Goal: Book appointment/travel/reservation

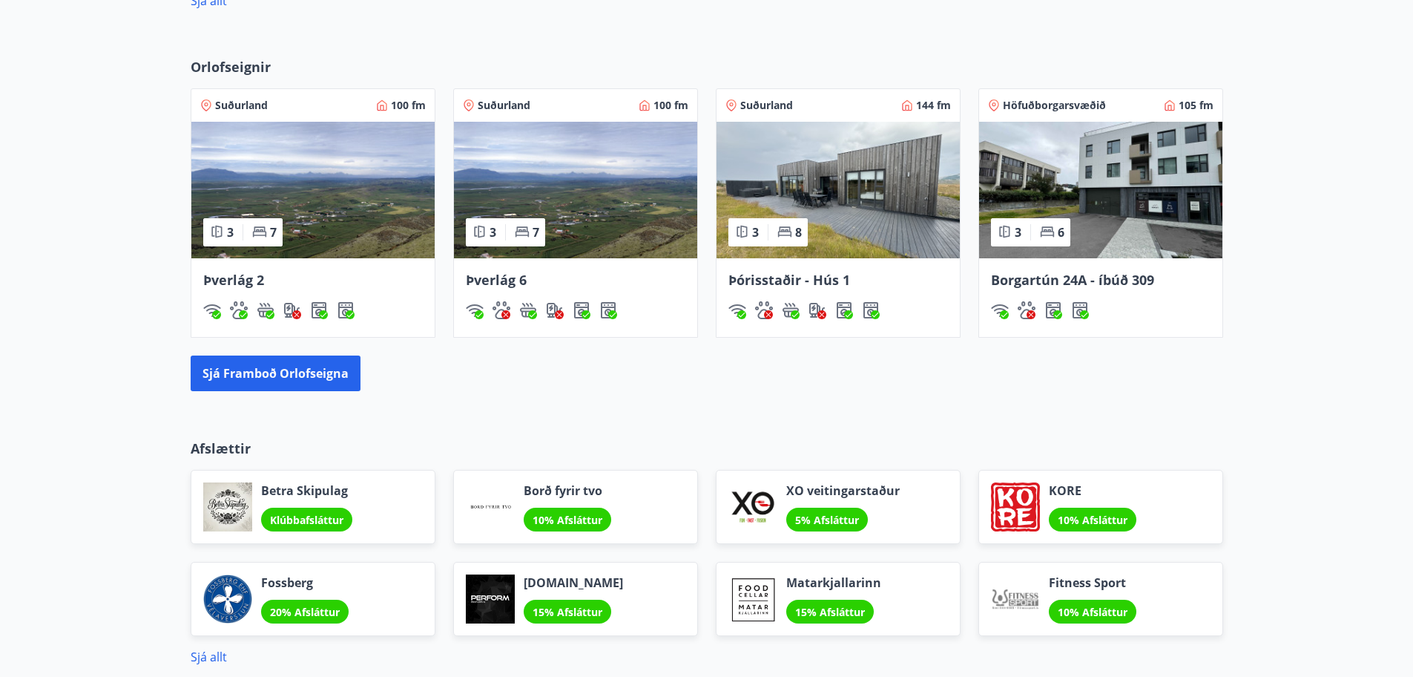
scroll to position [838, 0]
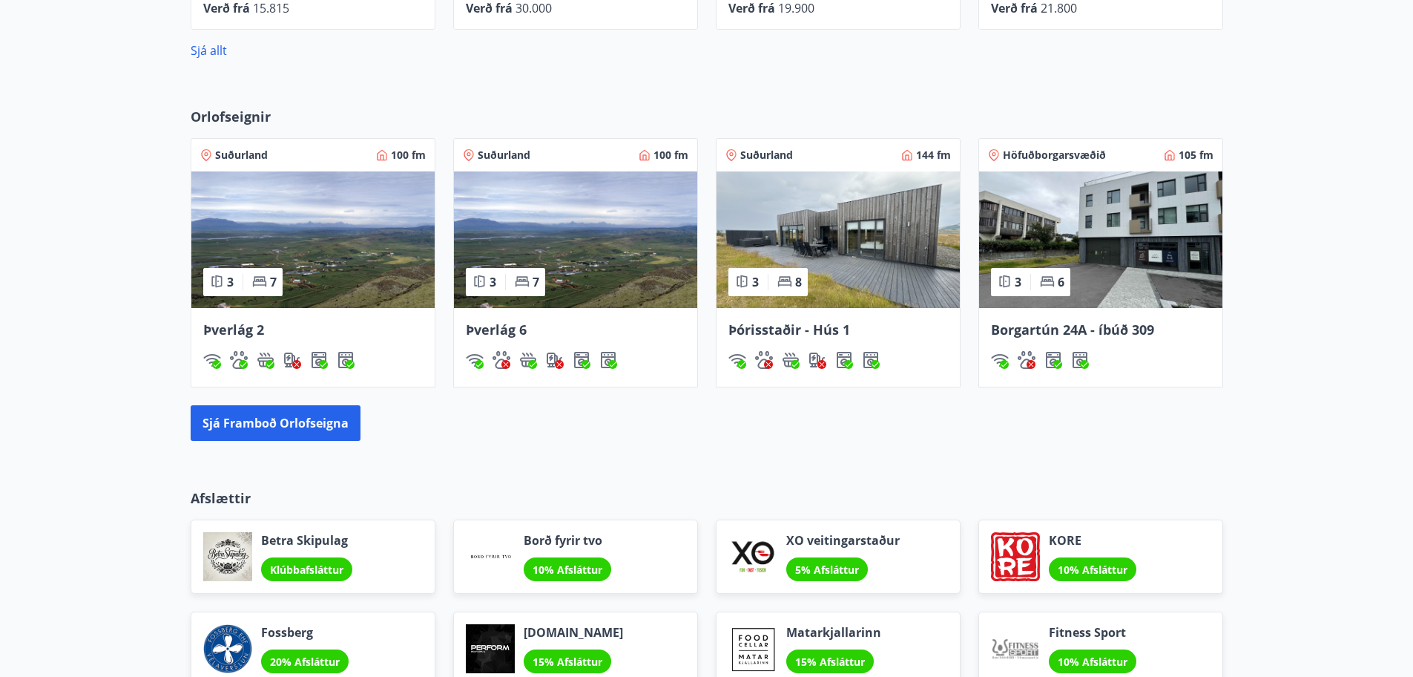
click at [1045, 248] on img at bounding box center [1100, 239] width 243 height 136
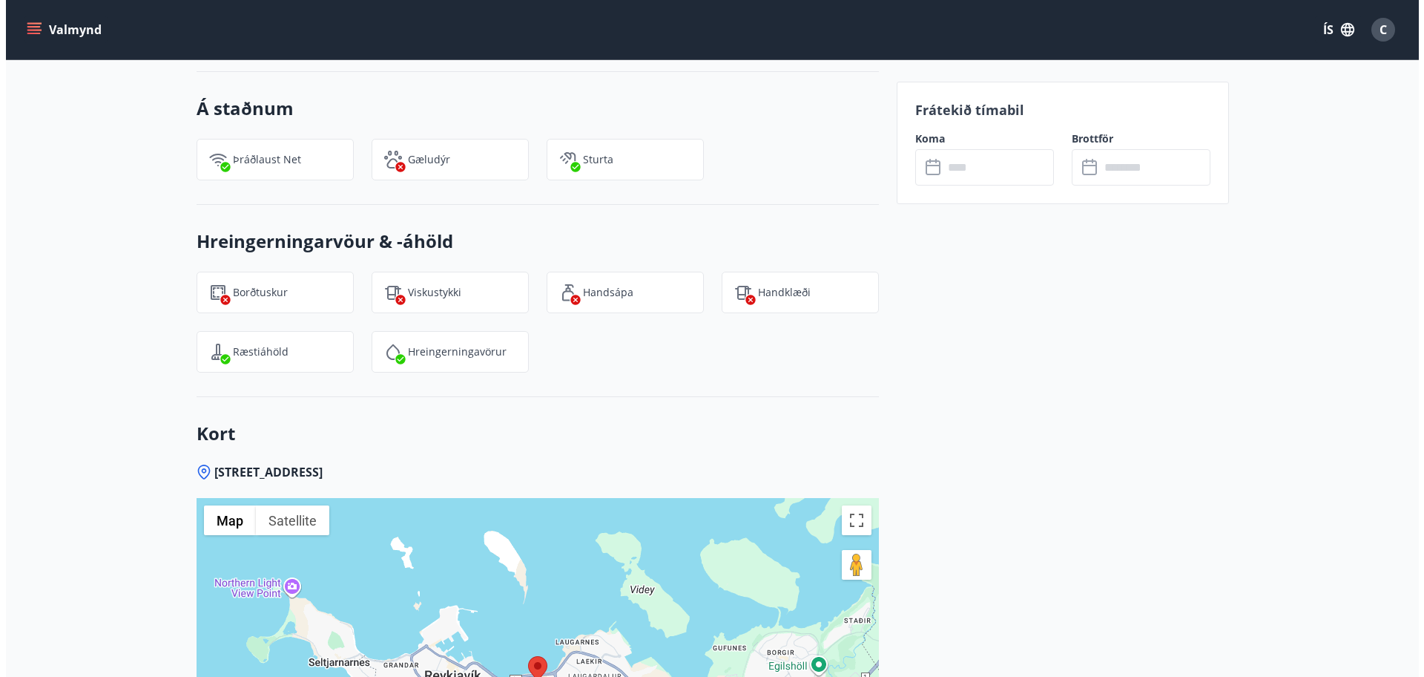
scroll to position [2307, 0]
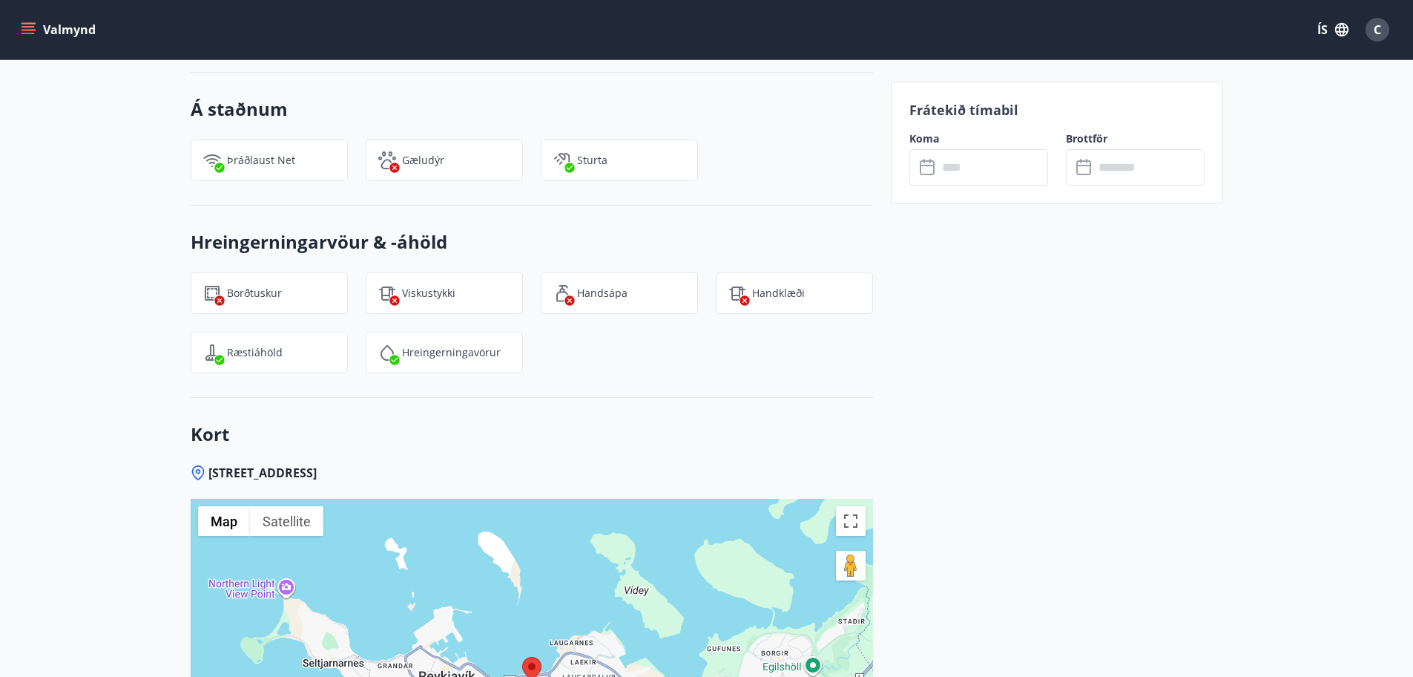
click at [955, 176] on input "text" at bounding box center [993, 167] width 111 height 36
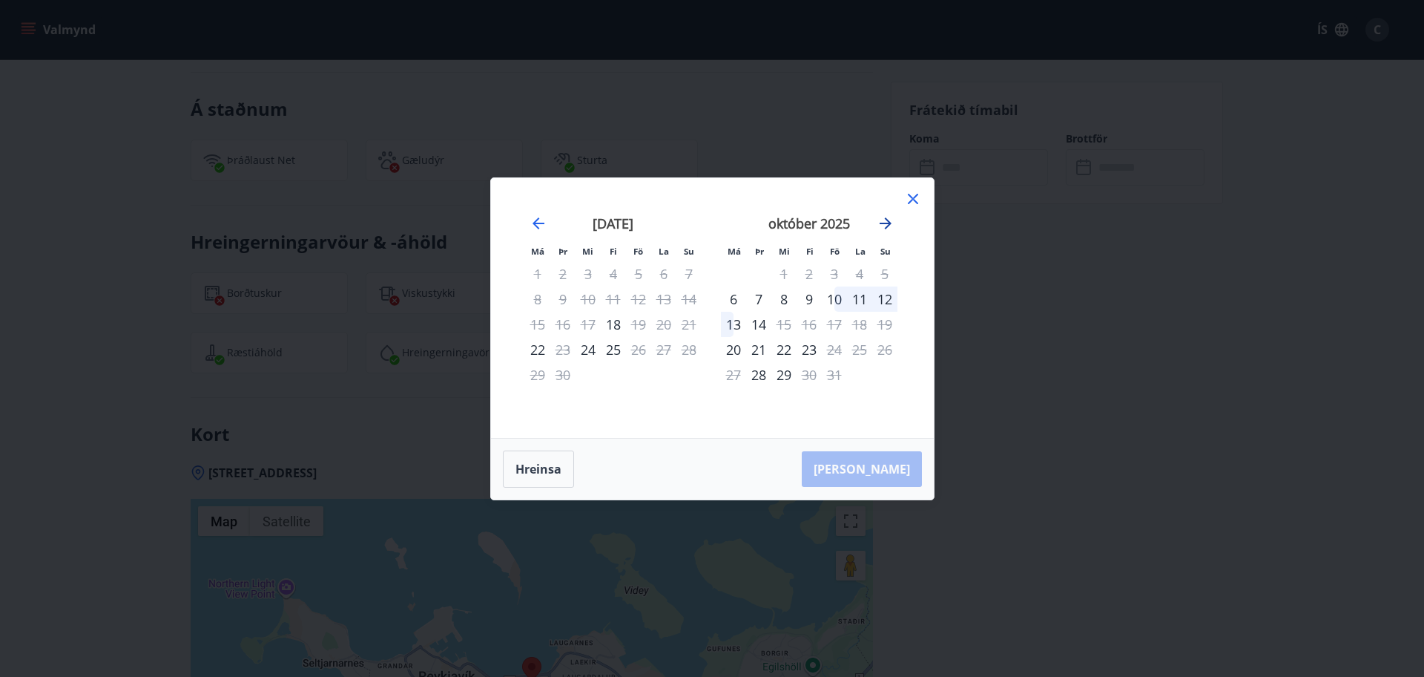
click at [883, 223] on icon "Move forward to switch to the next month." at bounding box center [886, 223] width 12 height 12
click at [891, 226] on icon "Move forward to switch to the next month." at bounding box center [886, 223] width 18 height 18
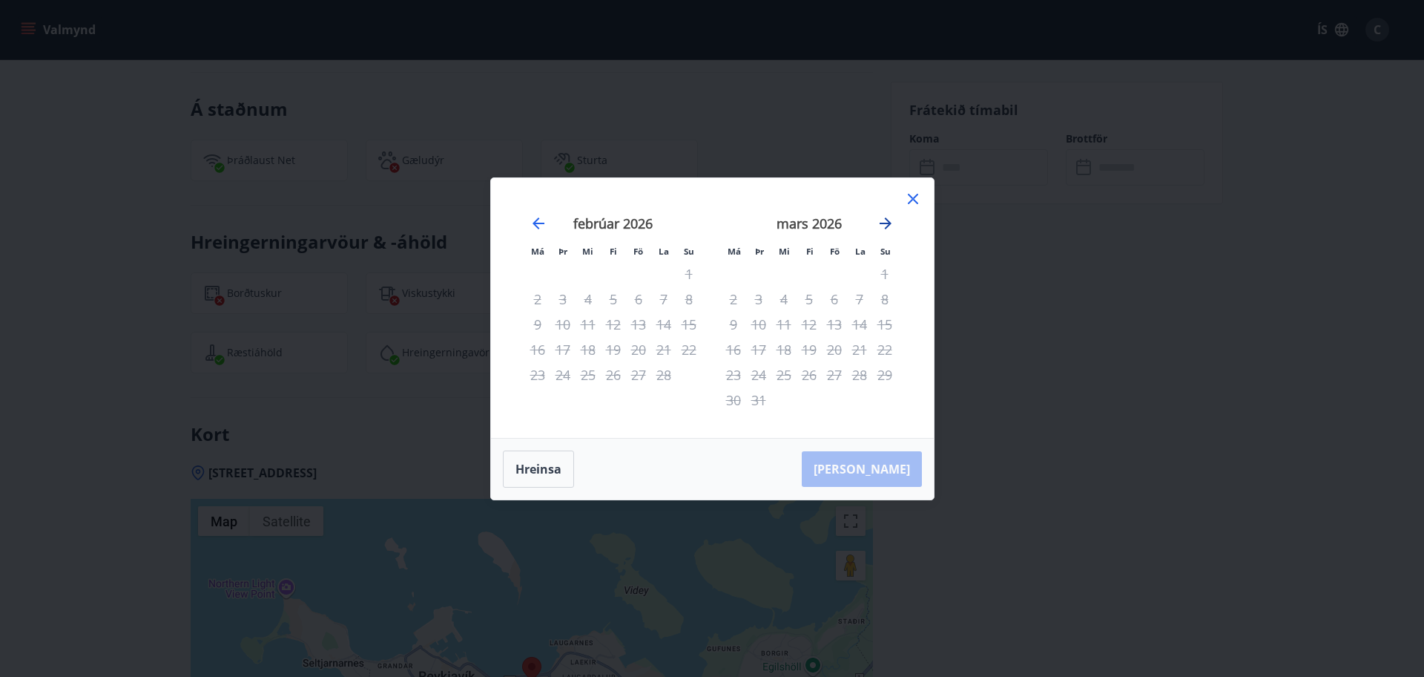
click at [891, 226] on icon "Move forward to switch to the next month." at bounding box center [886, 223] width 18 height 18
click at [534, 226] on icon "Move backward to switch to the previous month." at bounding box center [539, 223] width 18 height 18
click at [533, 226] on icon "Move backward to switch to the previous month." at bounding box center [539, 223] width 18 height 18
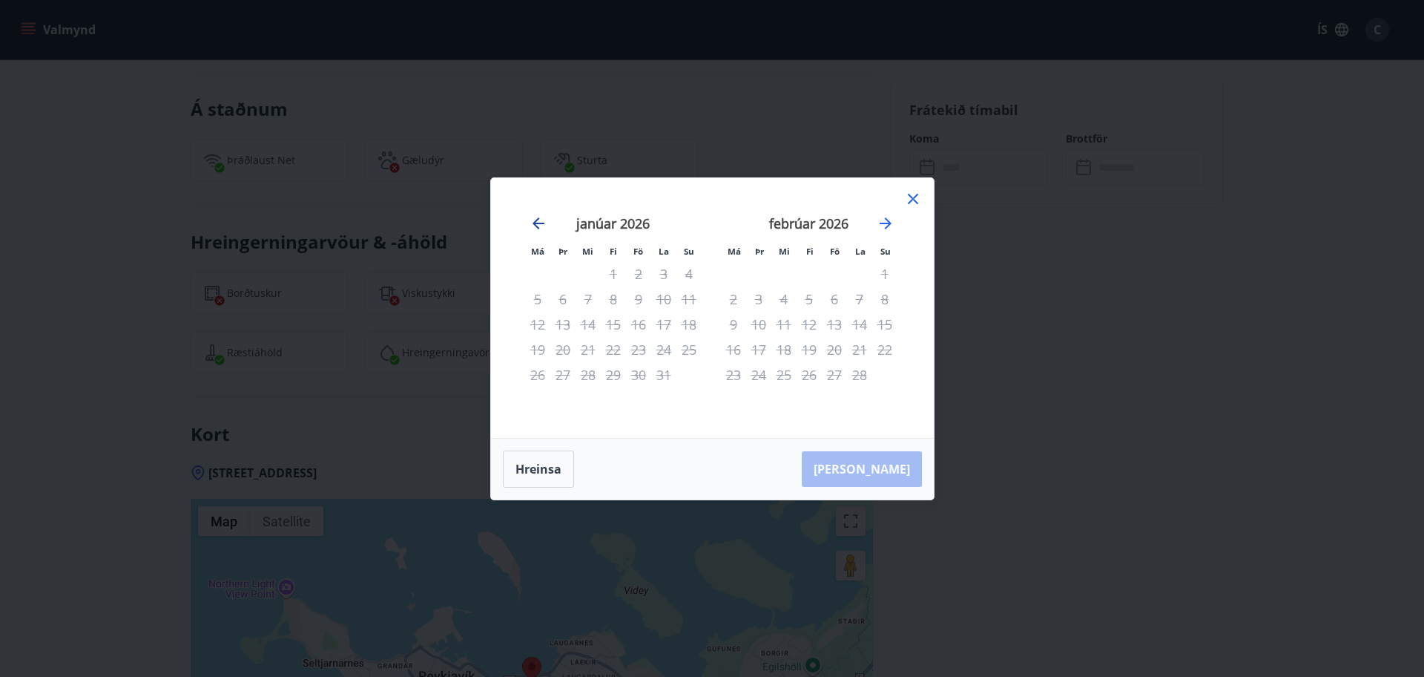
click at [533, 226] on icon "Move backward to switch to the previous month." at bounding box center [539, 223] width 18 height 18
click at [541, 221] on icon "Move backward to switch to the previous month." at bounding box center [539, 223] width 18 height 18
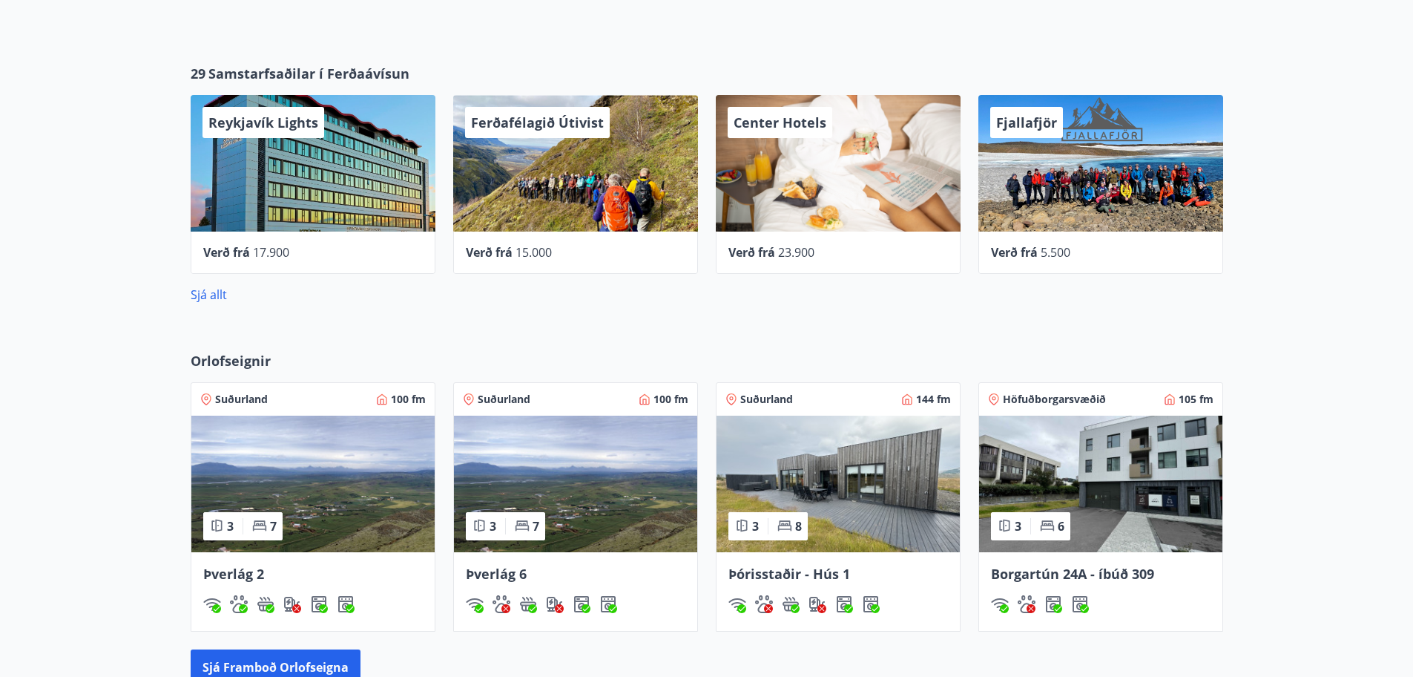
scroll to position [577, 0]
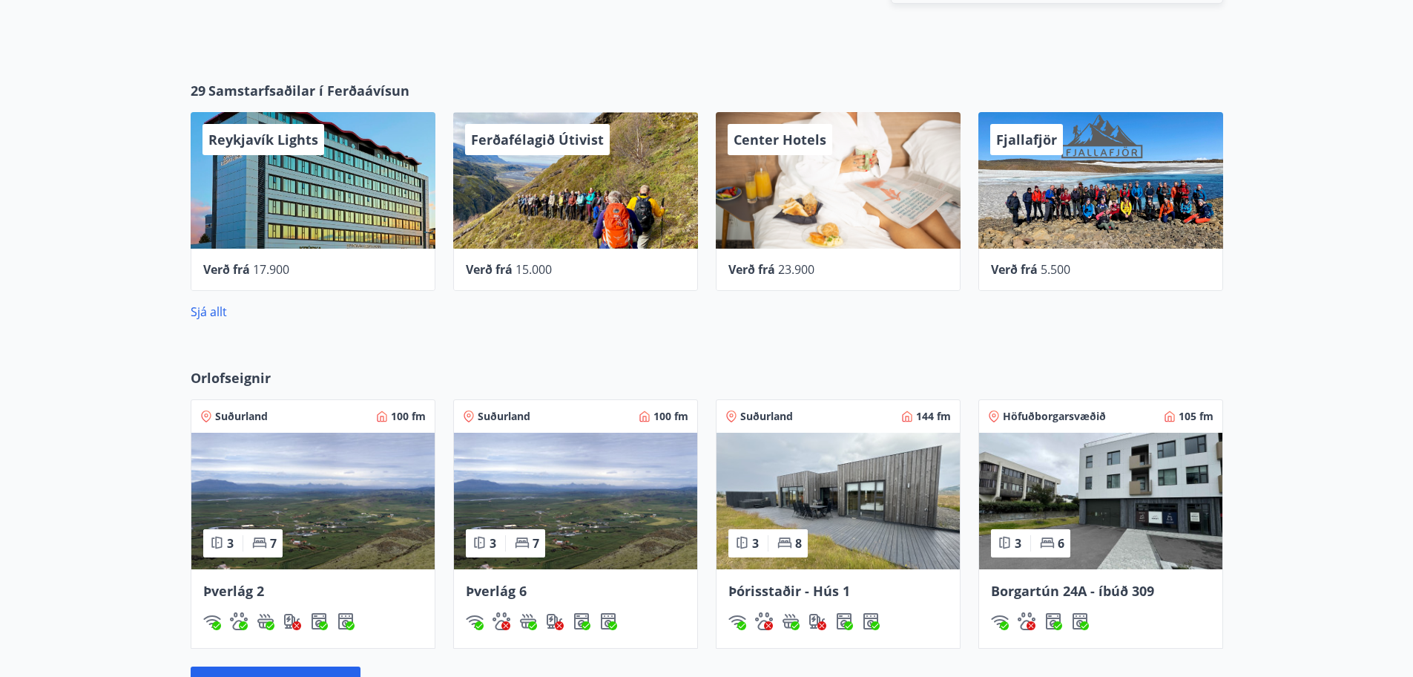
click at [321, 320] on div "29 Samstarfsaðilar í Ferðaávísun Reykjavík Lights Verð frá 17.900 Ferðafélagið …" at bounding box center [706, 200] width 1413 height 287
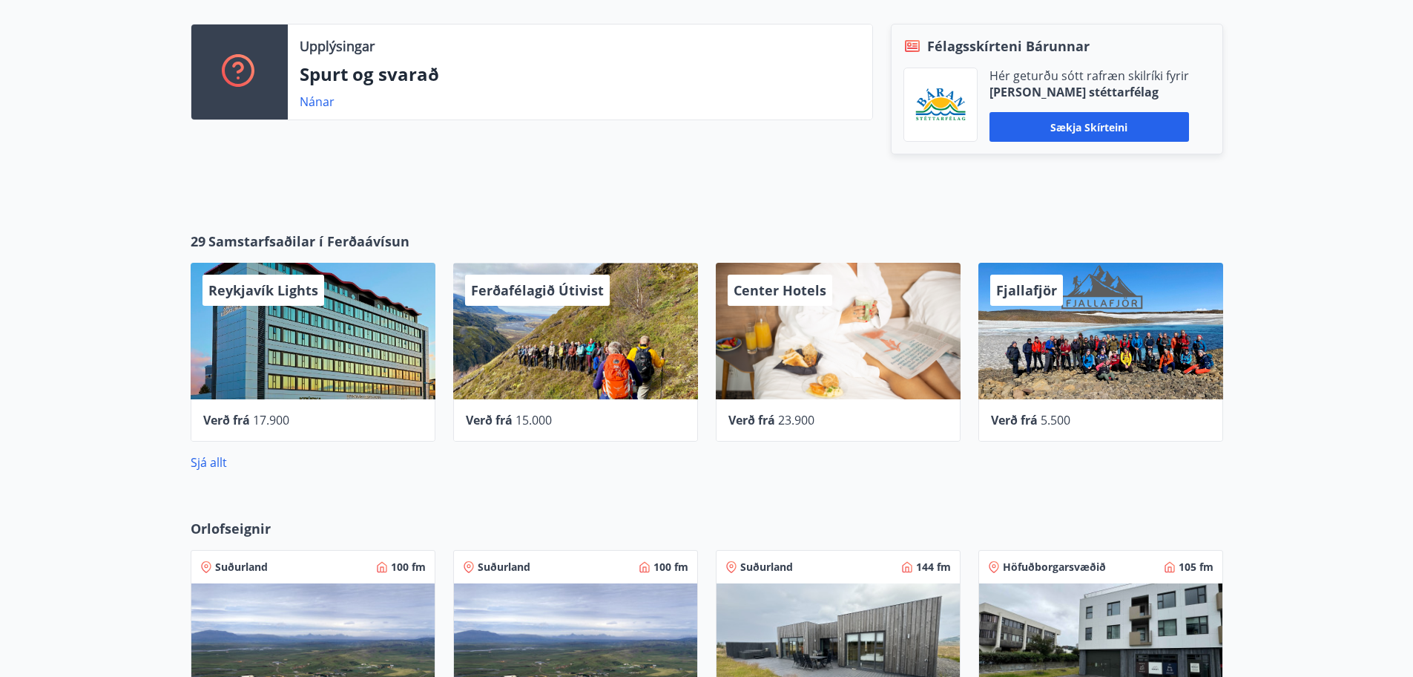
scroll to position [570, 0]
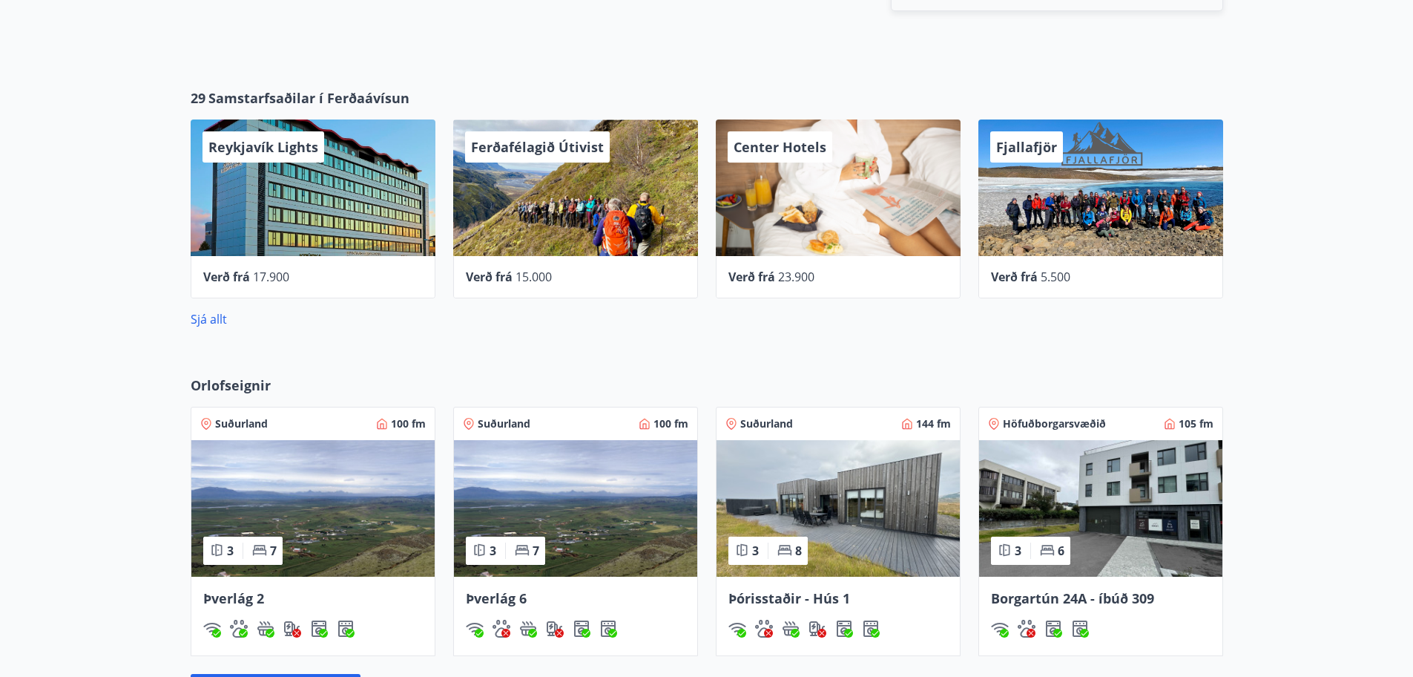
click at [1108, 501] on img at bounding box center [1100, 508] width 243 height 136
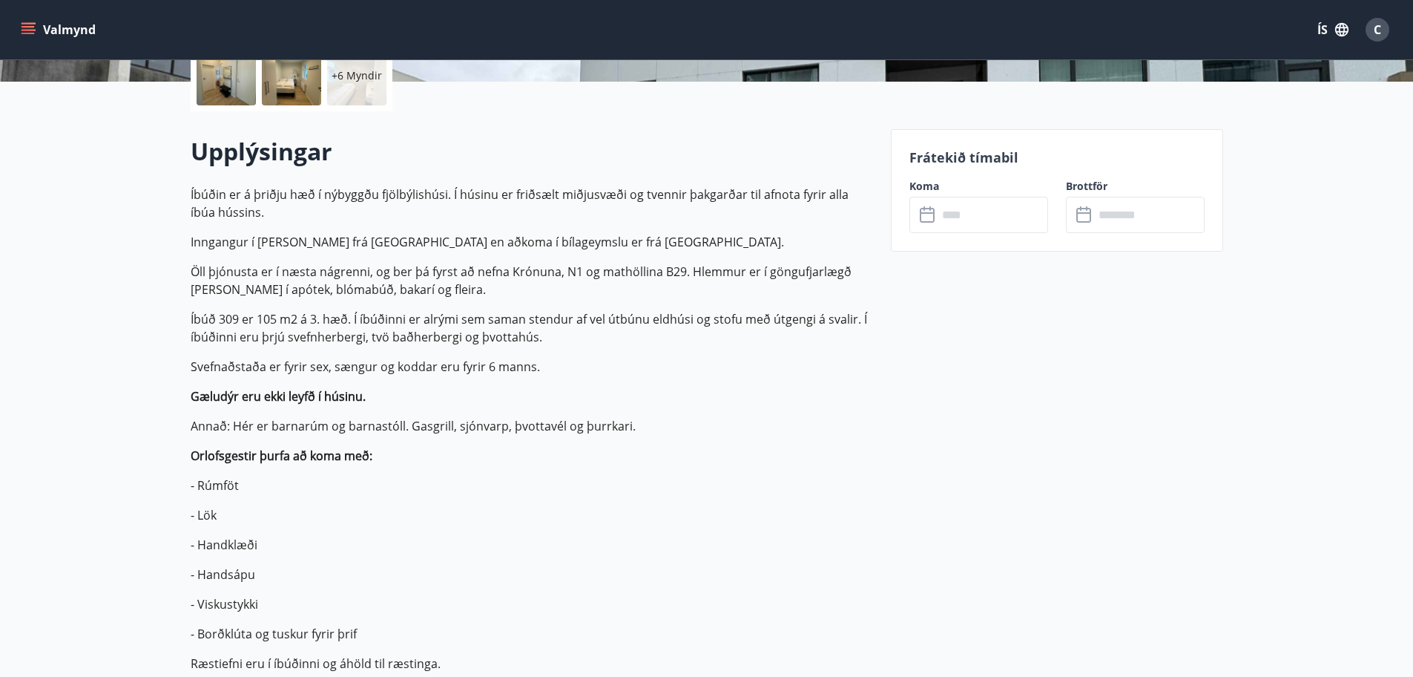
scroll to position [371, 0]
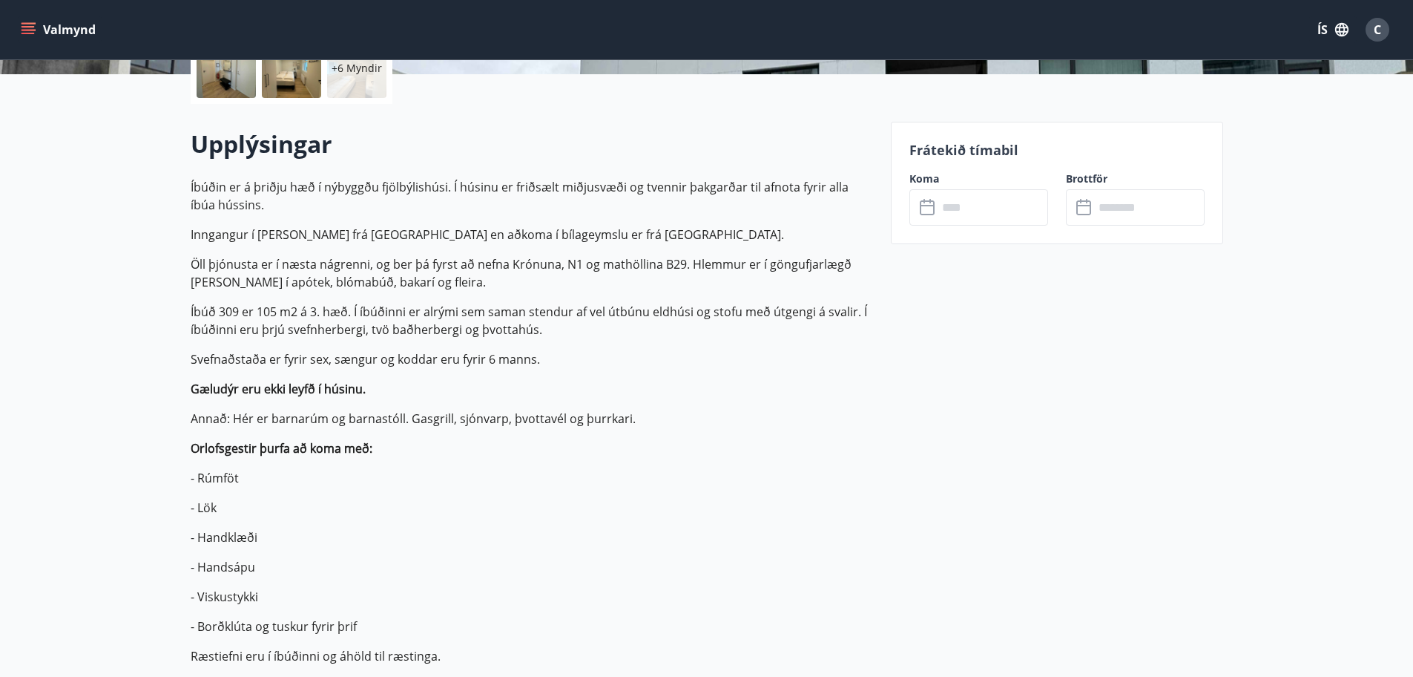
click at [935, 199] on icon at bounding box center [929, 208] width 18 height 18
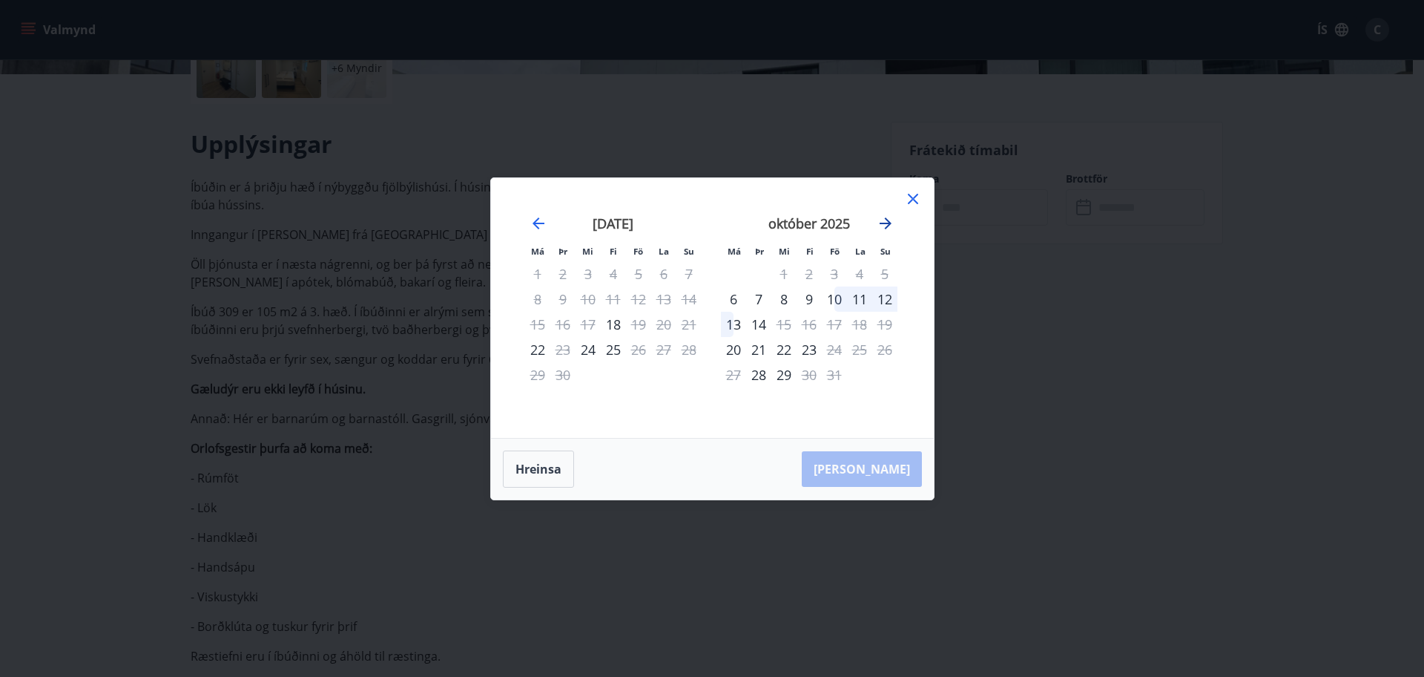
click at [886, 224] on icon "Move forward to switch to the next month." at bounding box center [886, 223] width 18 height 18
click at [805, 349] on div "25" at bounding box center [809, 349] width 25 height 25
click at [537, 220] on icon "Move backward to switch to the previous month." at bounding box center [539, 223] width 18 height 18
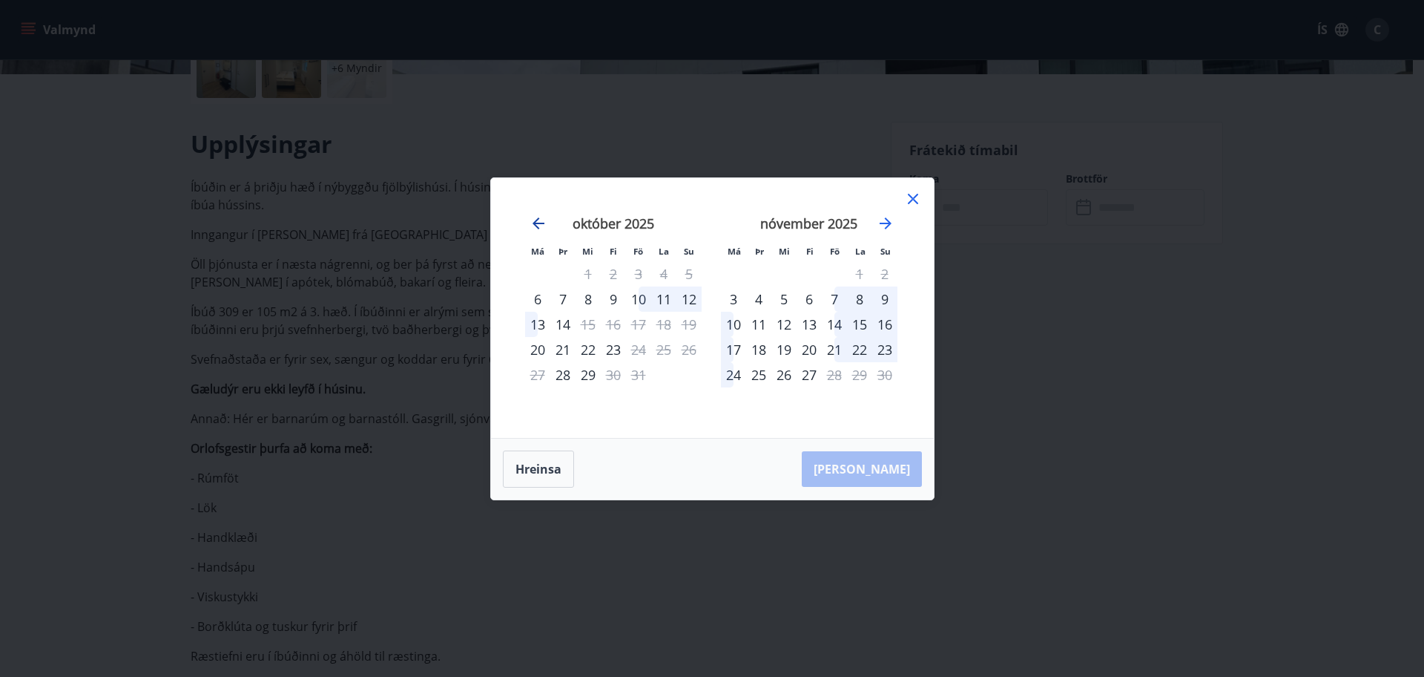
click at [540, 218] on icon "Move backward to switch to the previous month." at bounding box center [539, 223] width 18 height 18
click at [912, 197] on icon at bounding box center [913, 199] width 10 height 10
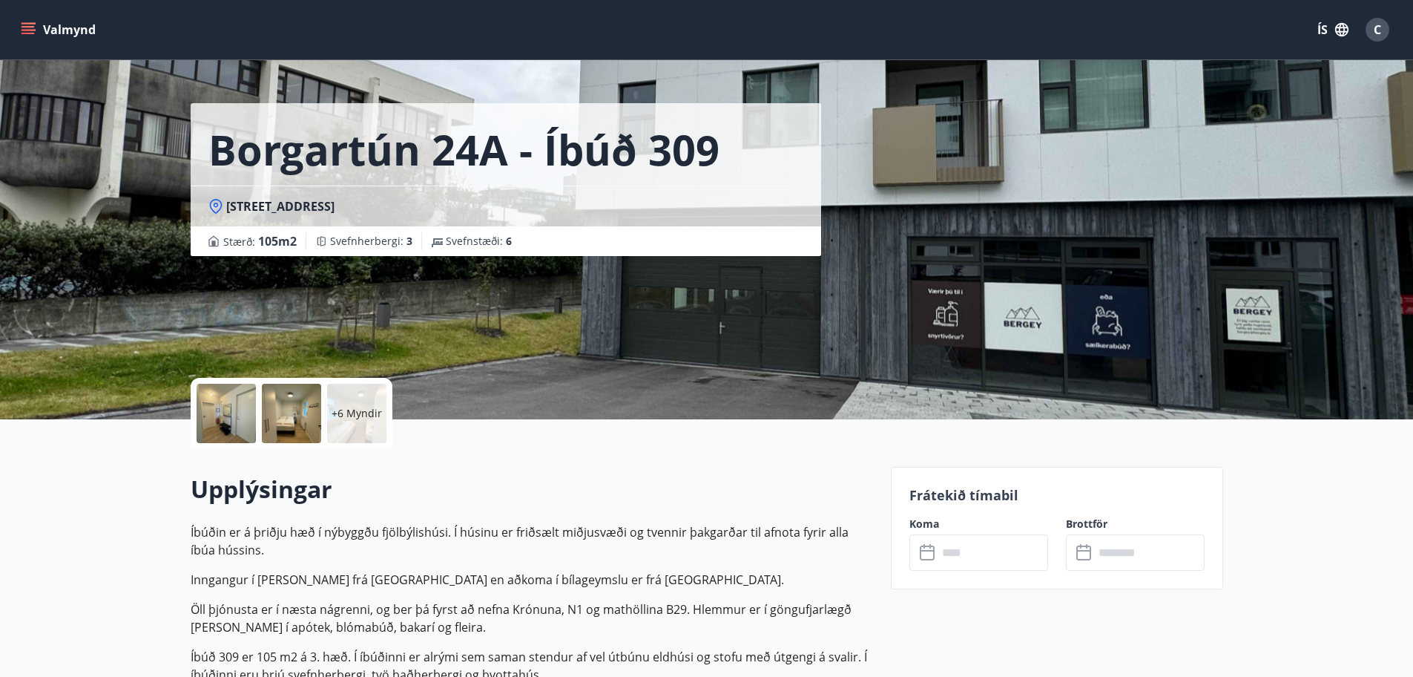
scroll to position [0, 0]
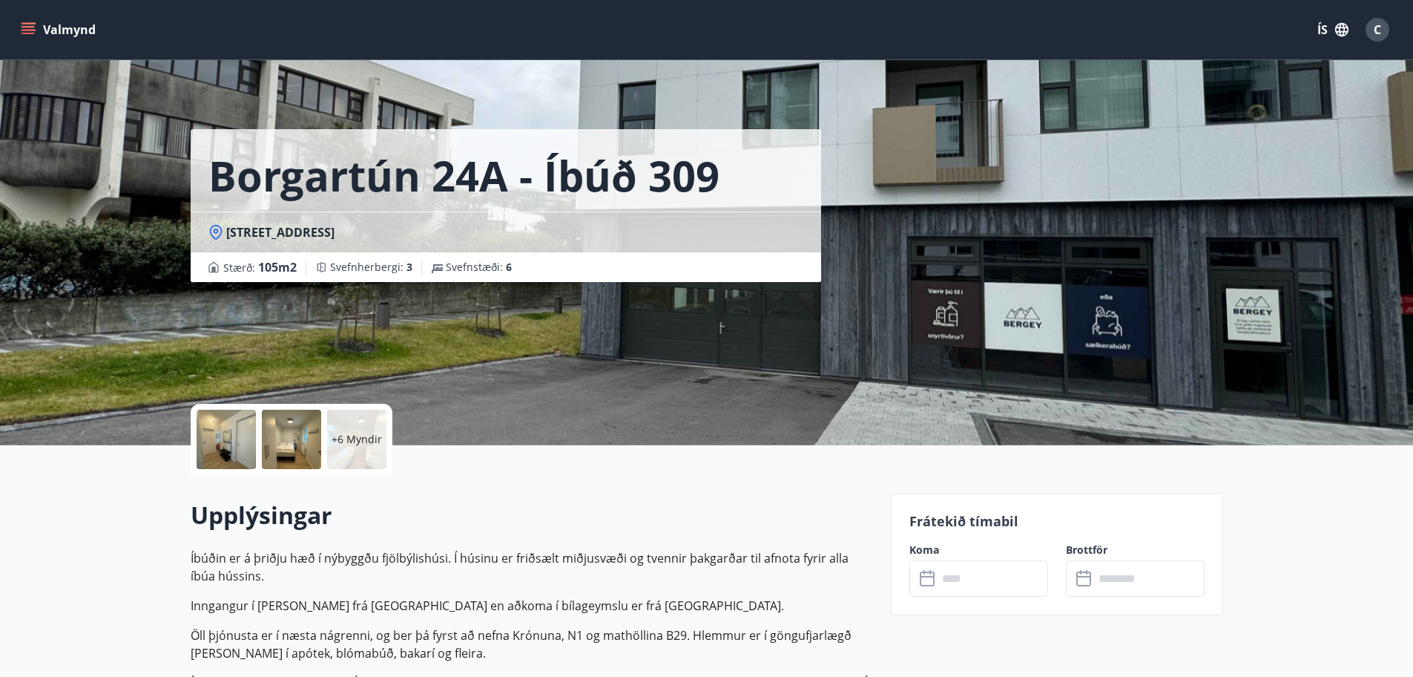
click at [82, 31] on button "Valmynd" at bounding box center [60, 29] width 84 height 27
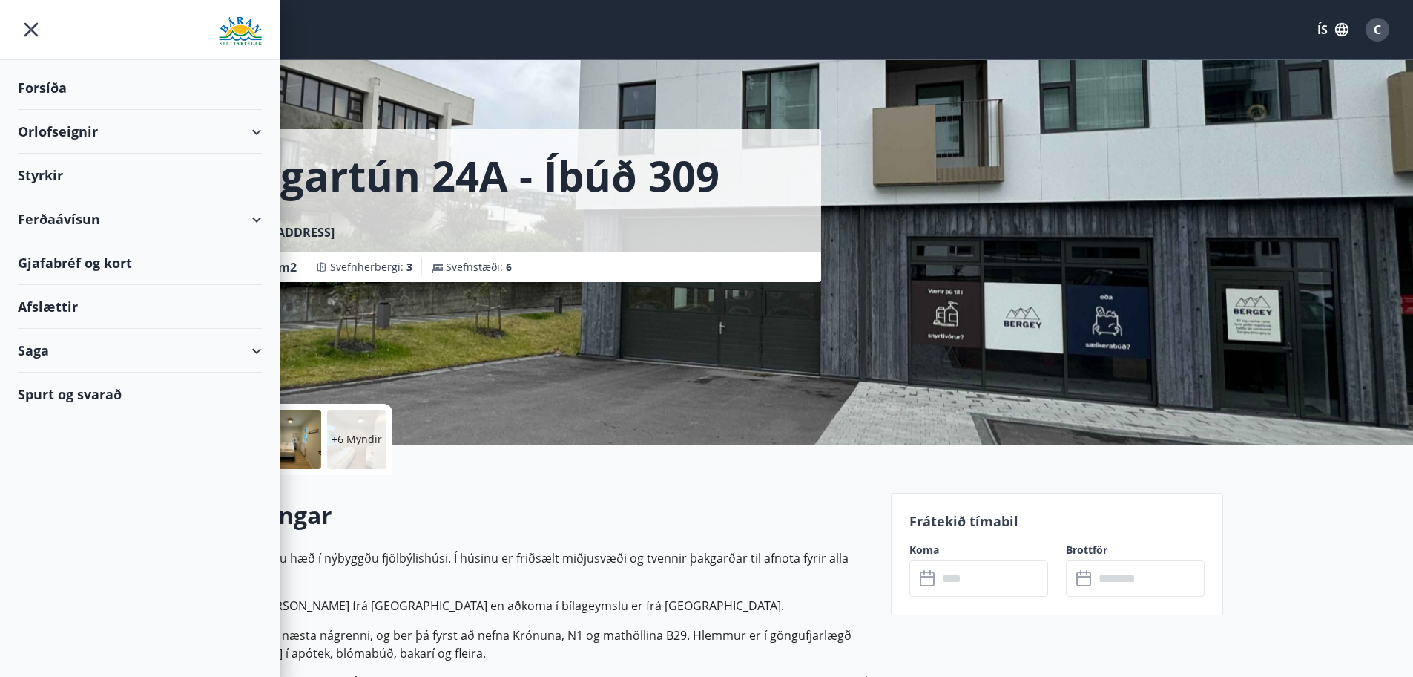
click at [58, 127] on div "Orlofseignir" at bounding box center [140, 132] width 244 height 44
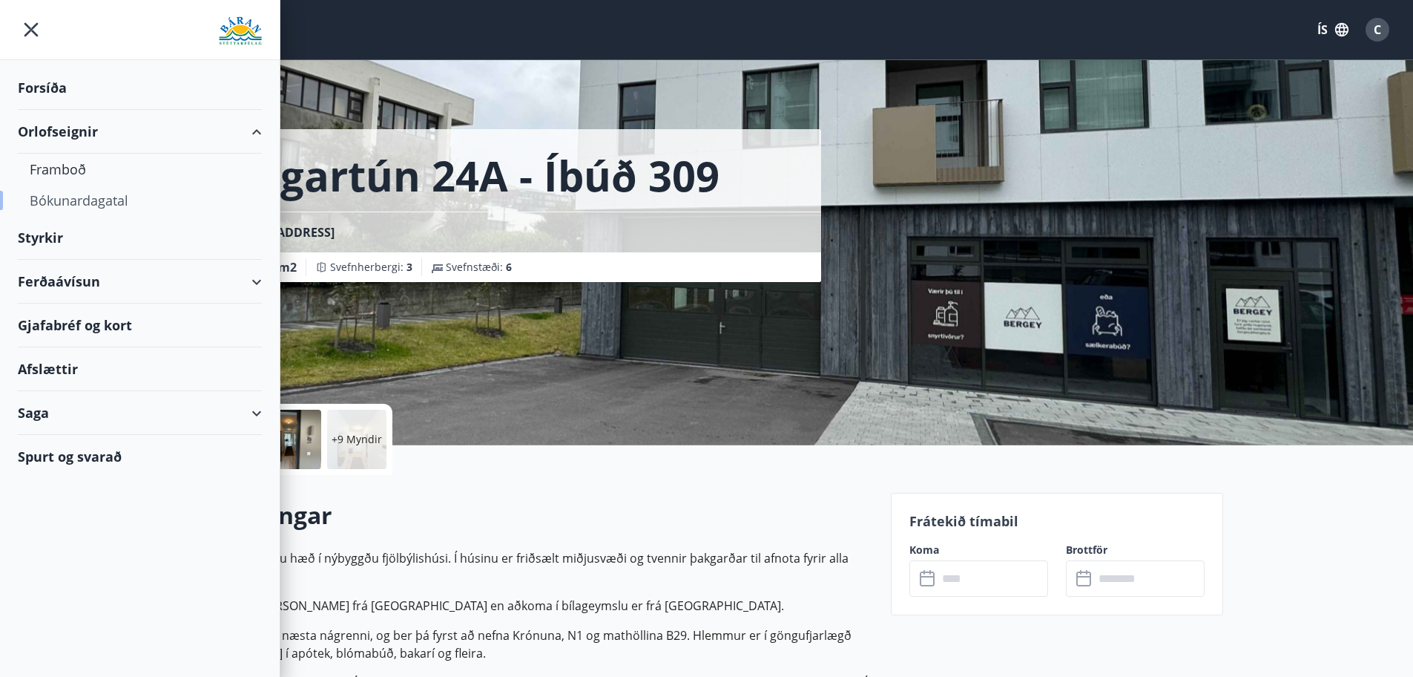
click at [58, 195] on div "Bókunardagatal" at bounding box center [140, 200] width 220 height 31
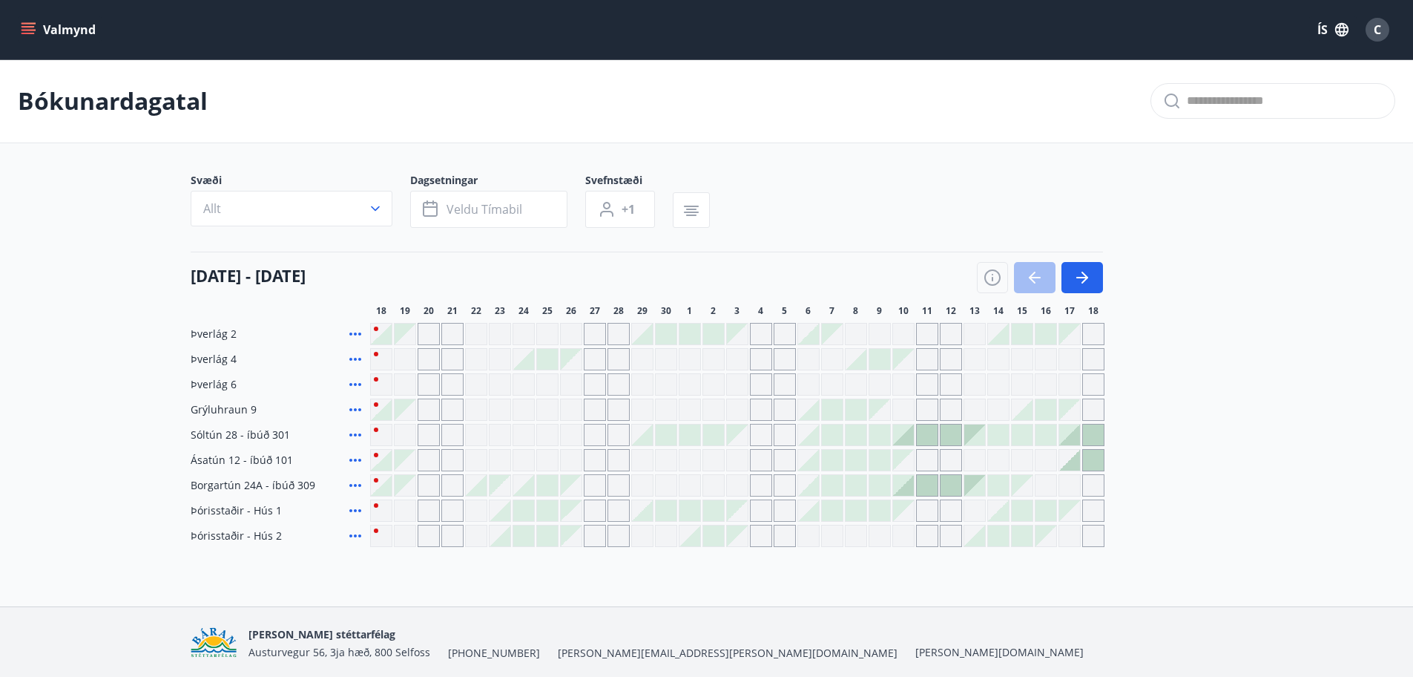
click at [352, 435] on icon at bounding box center [355, 434] width 12 height 3
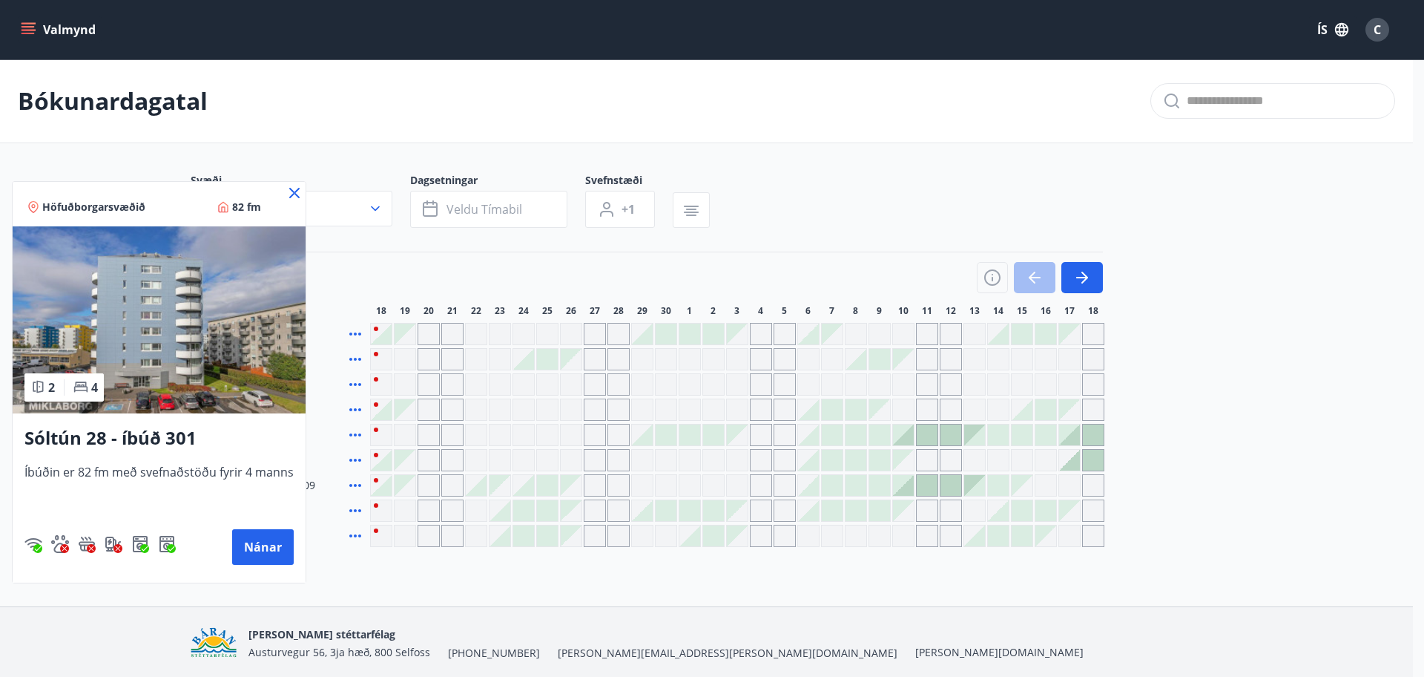
click at [439, 209] on div at bounding box center [712, 338] width 1424 height 677
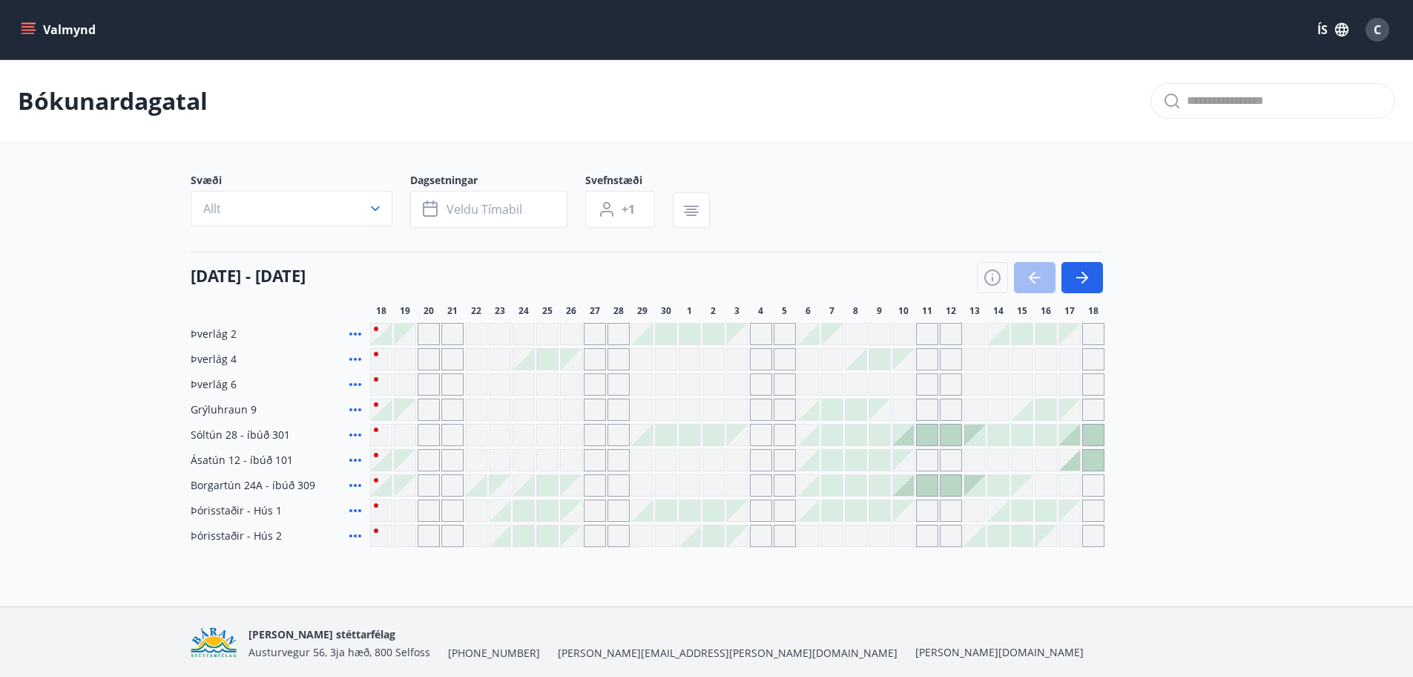
click at [238, 435] on span "Sóltún 28 - íbúð 301" at bounding box center [240, 434] width 99 height 15
click at [354, 436] on icon at bounding box center [355, 435] width 18 height 18
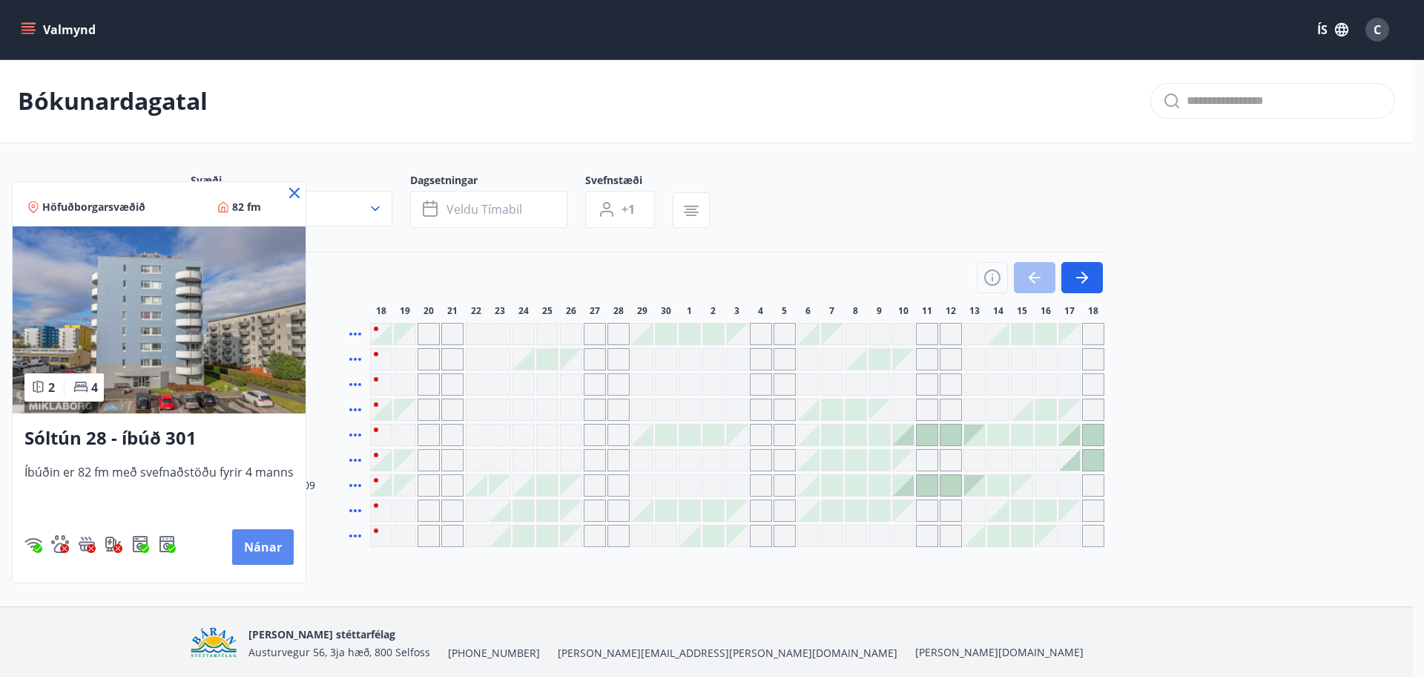
click at [266, 537] on button "Nánar" at bounding box center [263, 547] width 62 height 36
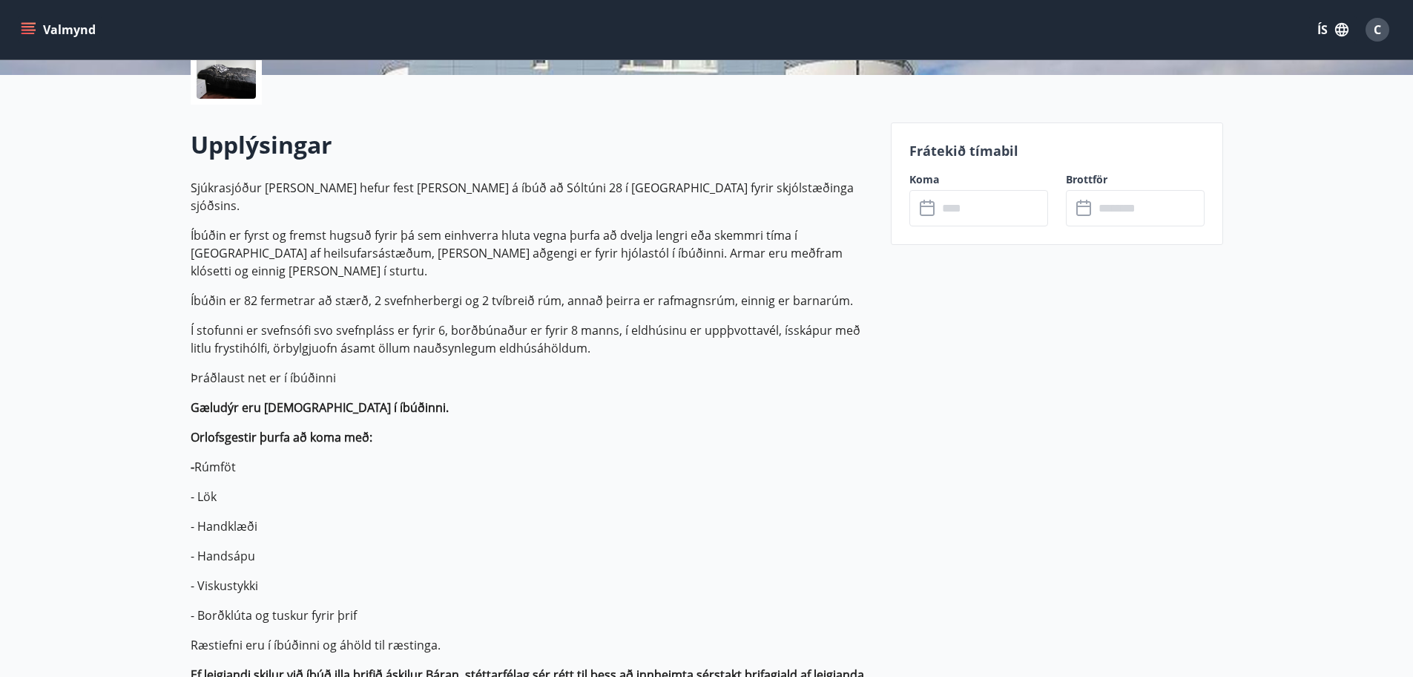
scroll to position [371, 0]
click at [955, 214] on input "text" at bounding box center [993, 207] width 111 height 36
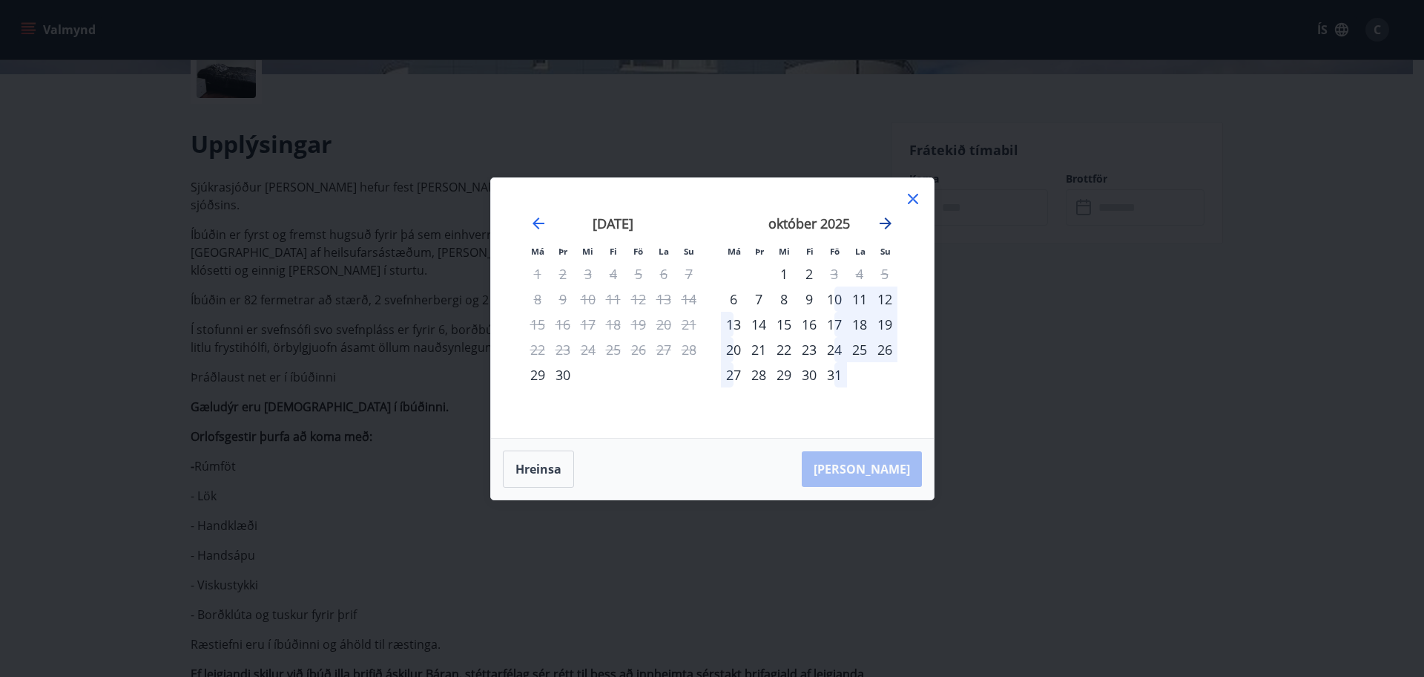
click at [888, 226] on icon "Move forward to switch to the next month." at bounding box center [886, 223] width 12 height 12
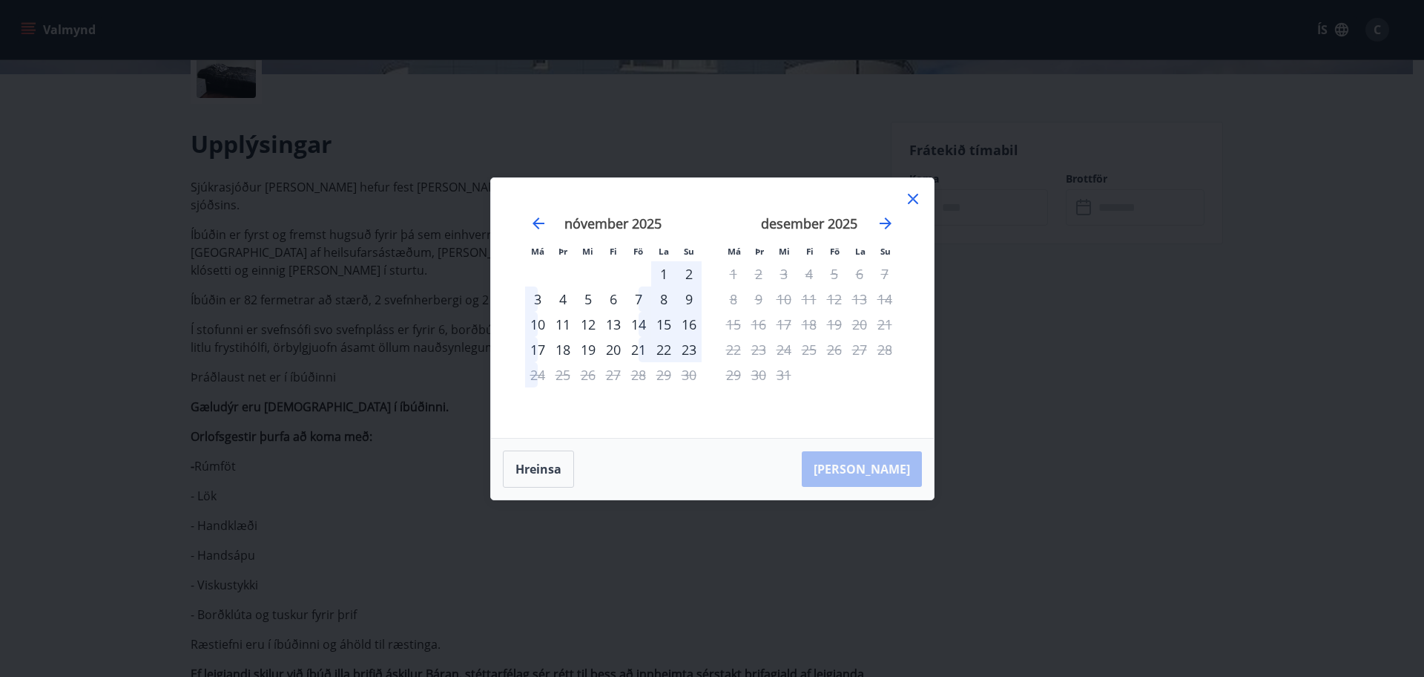
click at [812, 353] on div "25" at bounding box center [809, 349] width 25 height 25
click at [812, 352] on div "25" at bounding box center [809, 349] width 25 height 25
click at [539, 224] on icon "Move backward to switch to the previous month." at bounding box center [539, 223] width 18 height 18
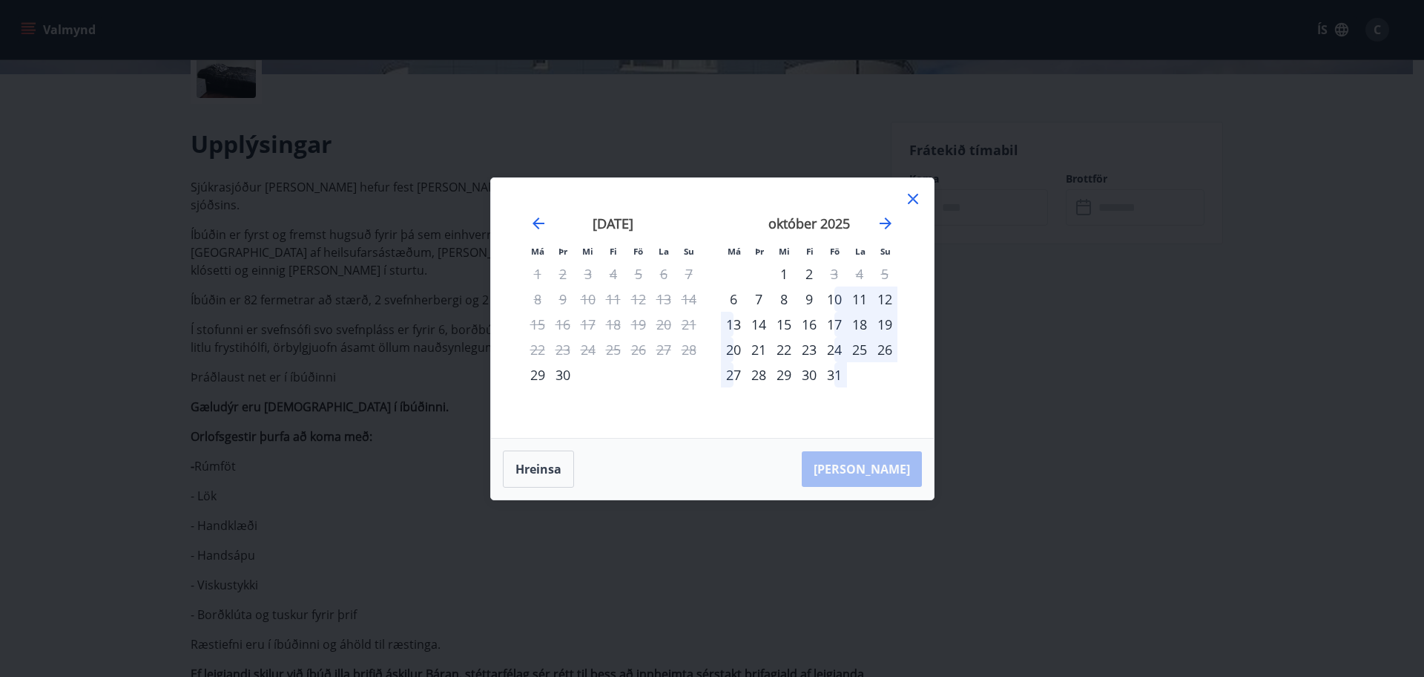
click at [912, 202] on icon at bounding box center [913, 199] width 18 height 18
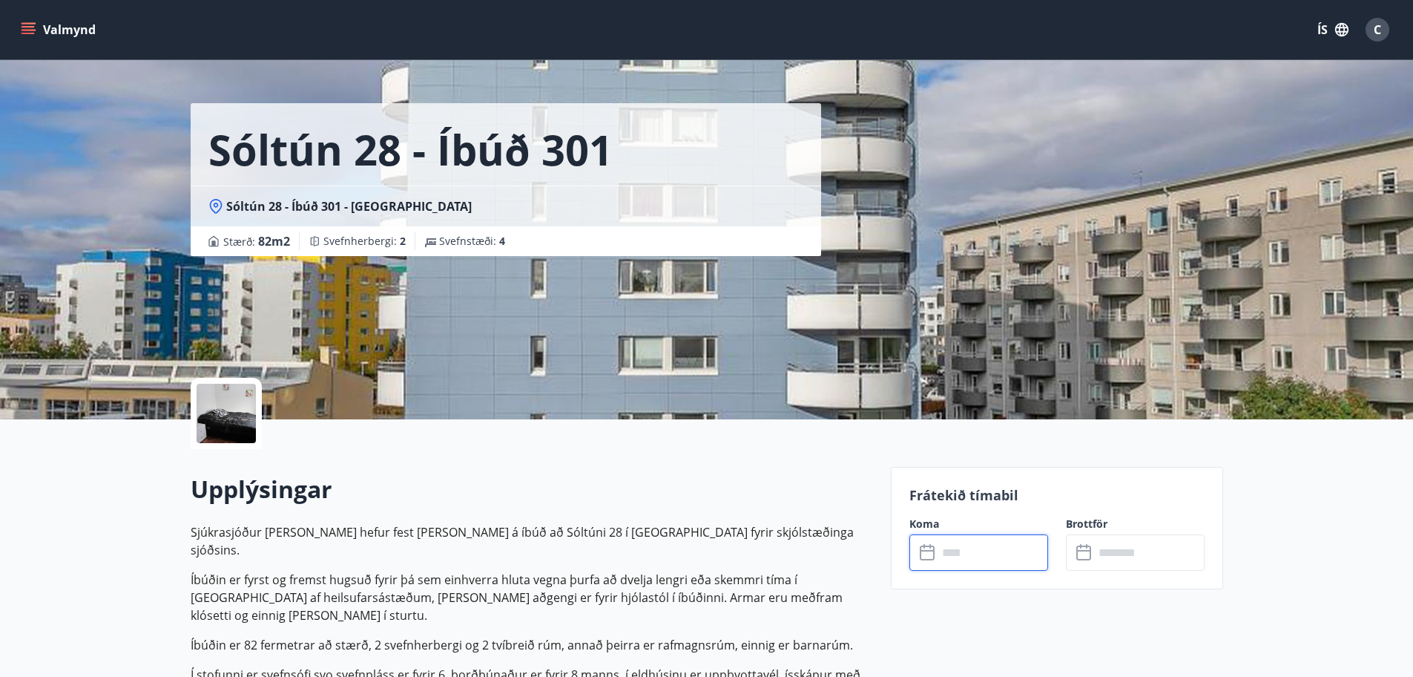
scroll to position [0, 0]
